Goal: Information Seeking & Learning: Learn about a topic

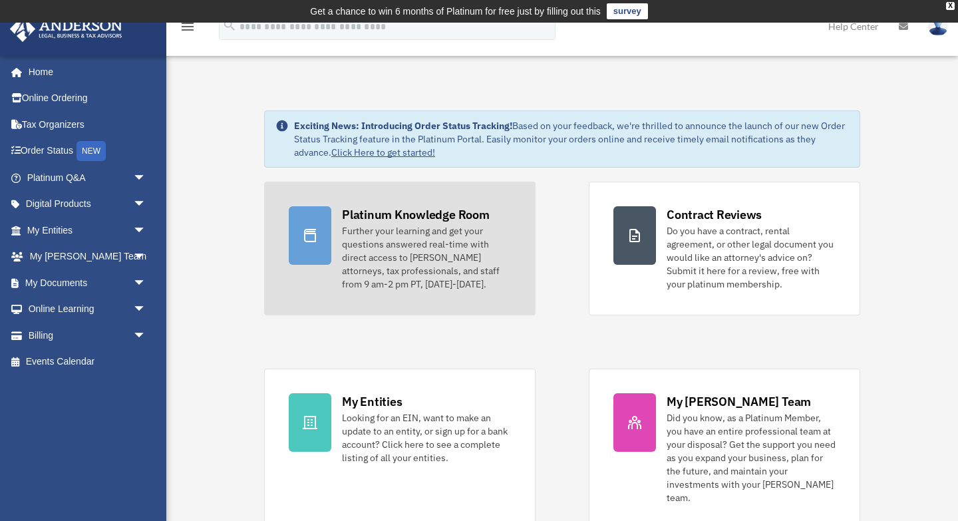
click at [366, 217] on div "Platinum Knowledge Room" at bounding box center [416, 214] width 148 height 17
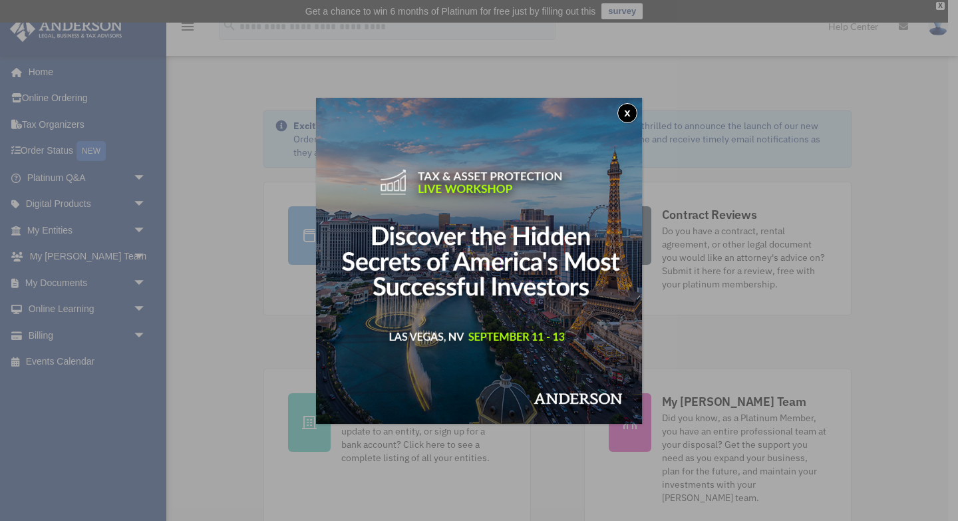
click at [631, 107] on button "x" at bounding box center [627, 113] width 20 height 20
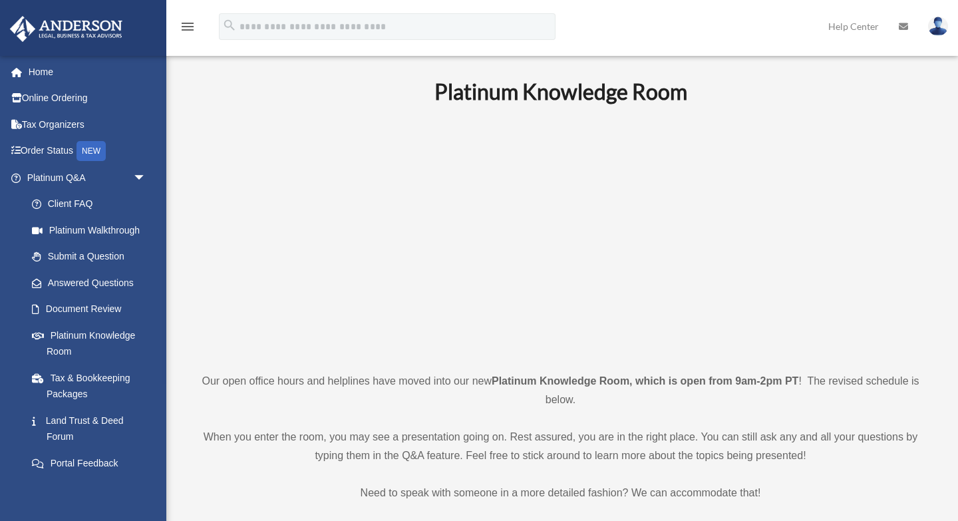
click at [303, 238] on p at bounding box center [561, 237] width 742 height 231
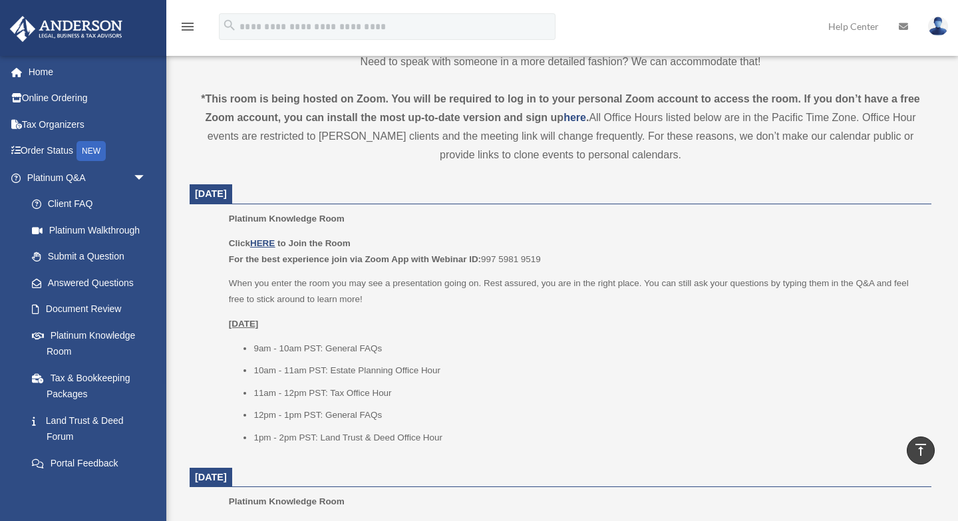
scroll to position [496, 0]
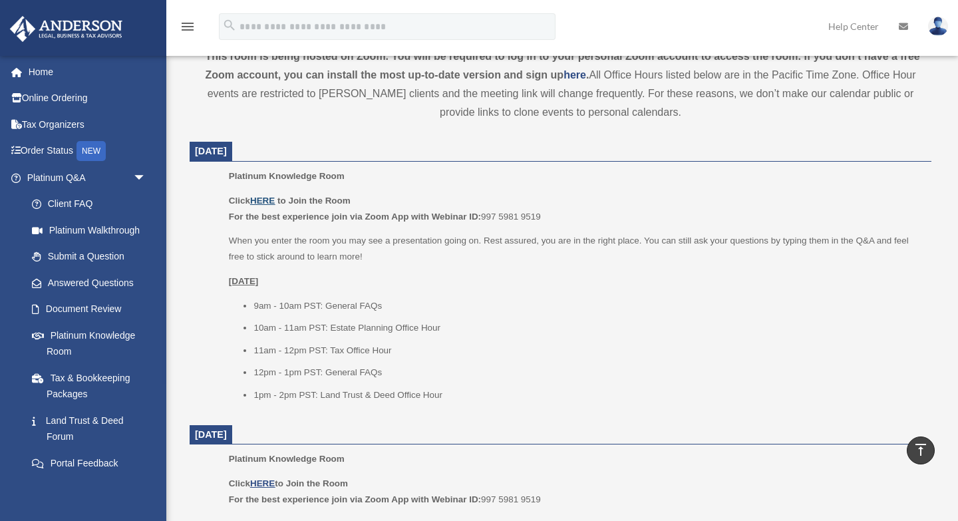
click at [263, 201] on u "HERE" at bounding box center [262, 201] width 25 height 10
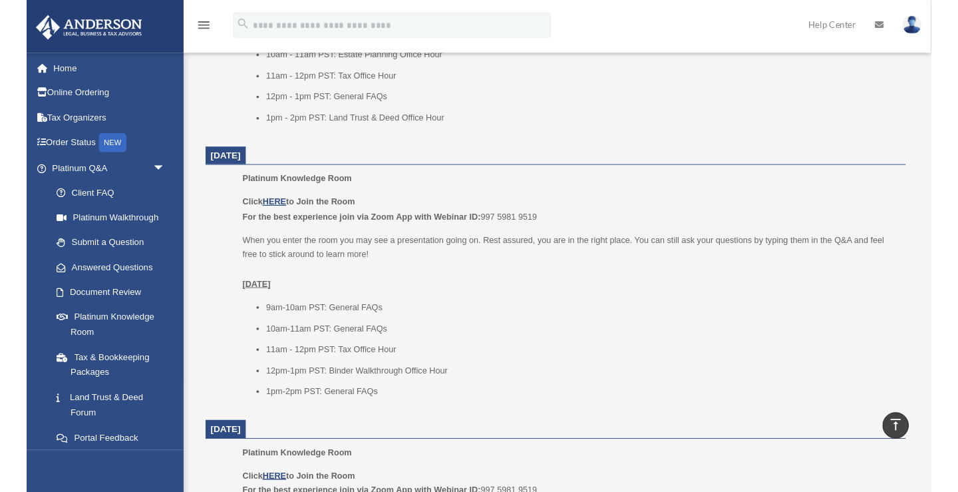
scroll to position [764, 0]
